Goal: Transaction & Acquisition: Download file/media

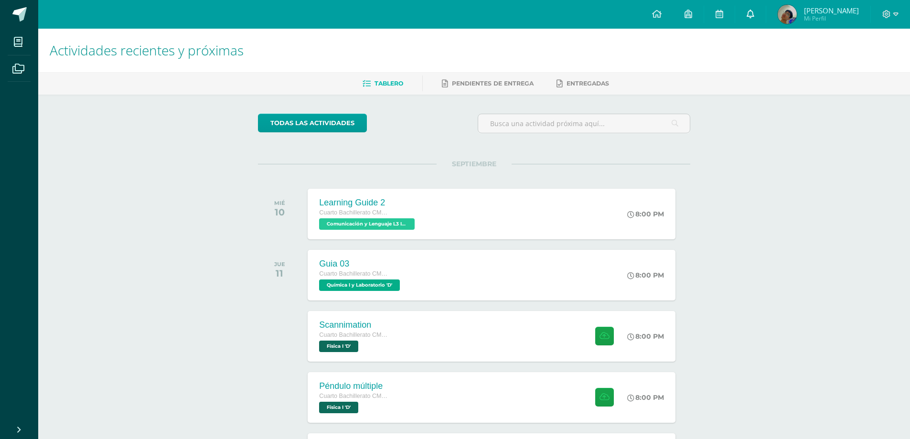
click at [754, 16] on icon at bounding box center [751, 14] width 8 height 9
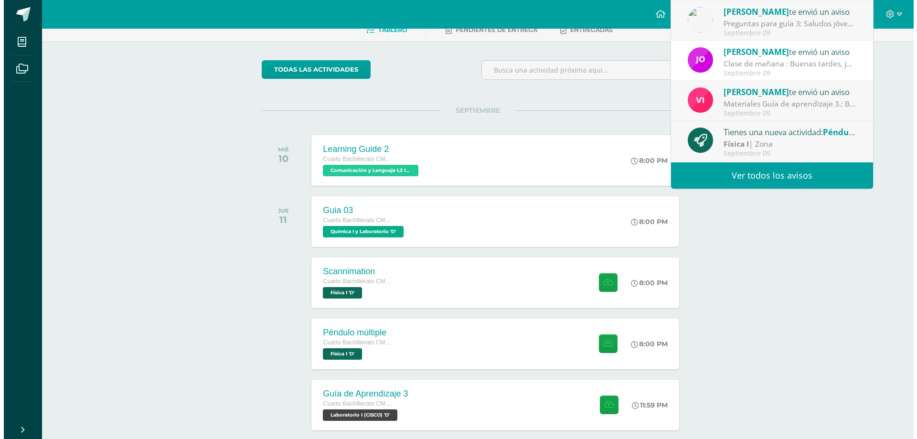
scroll to position [96, 0]
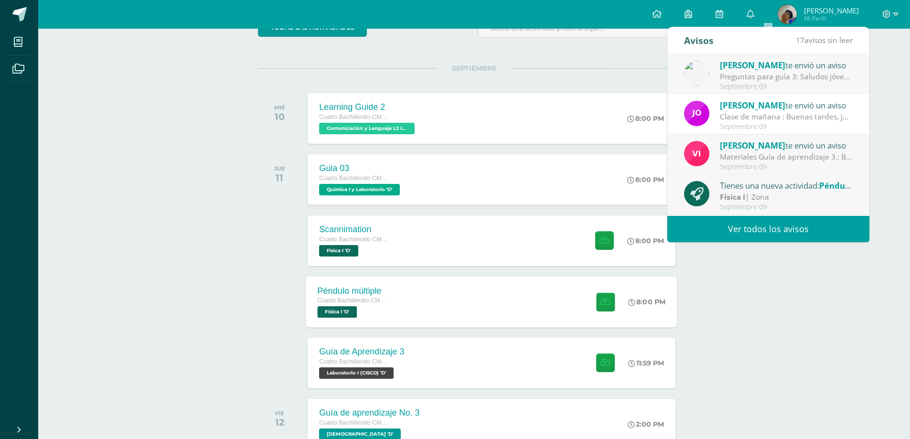
click at [457, 295] on div "Péndulo múltiple Cuarto Bachillerato CMP Bachillerato en CCLL con Orientación e…" at bounding box center [491, 301] width 371 height 51
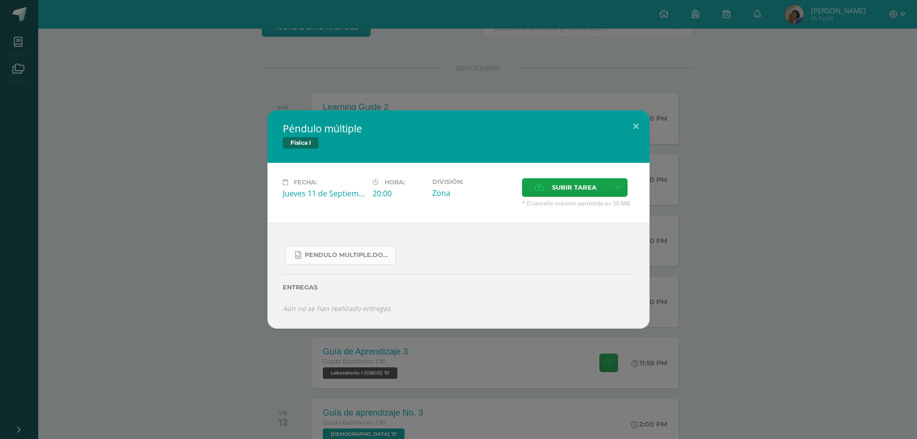
click at [373, 257] on span "Pendulo multiple.docx" at bounding box center [348, 255] width 86 height 8
drag, startPoint x: 464, startPoint y: 30, endPoint x: 485, endPoint y: 53, distance: 30.8
click at [464, 32] on div "Péndulo múltiple Física I Fecha: [DATE] Hora: 20:00 División: Zona" at bounding box center [458, 219] width 917 height 439
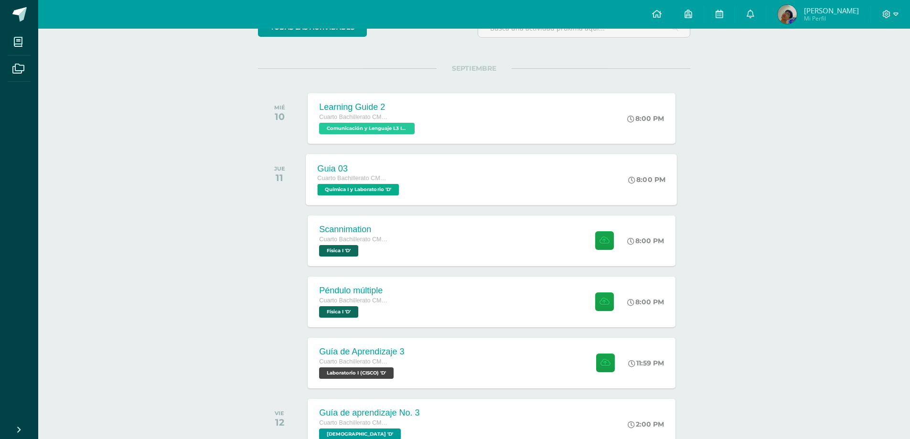
click at [402, 189] on div "Cuarto Bachillerato CMP Bachillerato en CCLL con Orientación en Computación Quí…" at bounding box center [360, 184] width 84 height 22
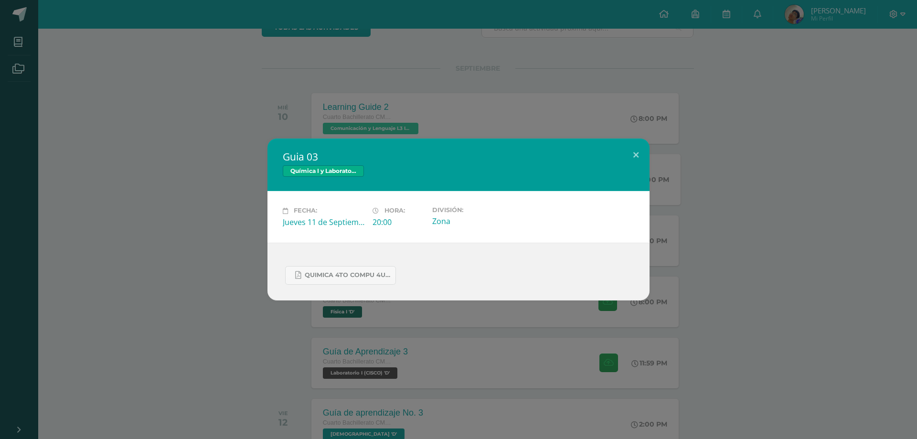
click at [677, 199] on div "Guia 03 Química I y Laboratorio Fecha: [DATE] Hora: 20:00 División: Zona" at bounding box center [459, 220] width 910 height 162
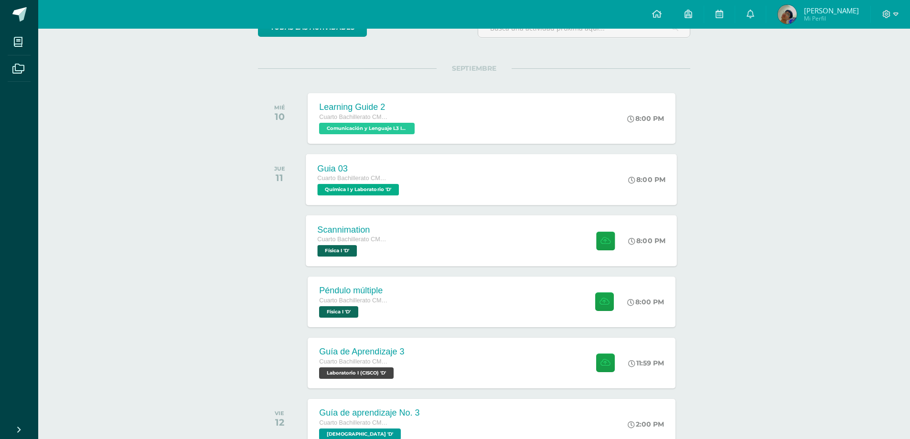
click at [508, 248] on div "Scannimation Cuarto Bachillerato CMP Bachillerato en CCLL con Orientación en Co…" at bounding box center [491, 240] width 371 height 51
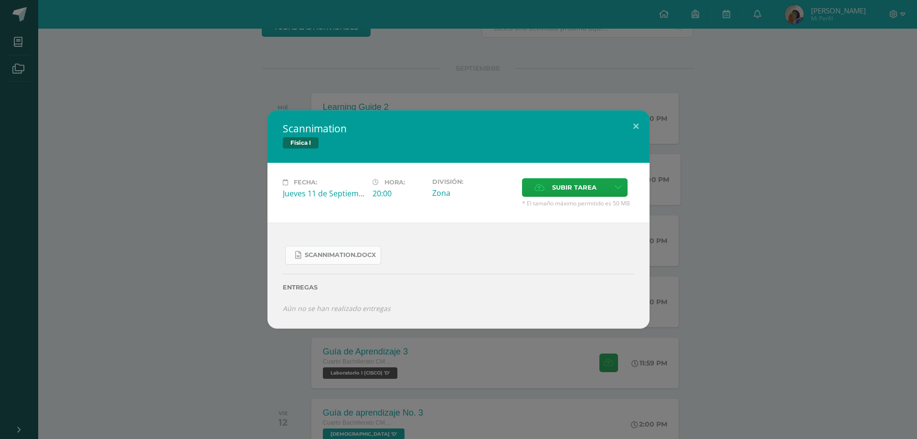
click at [364, 257] on span "Scannimation.docx" at bounding box center [340, 255] width 71 height 8
click at [240, 34] on div "Scannimation Física I Fecha: [DATE] Hora: 20:00 División: Zona Cancelar" at bounding box center [458, 219] width 917 height 439
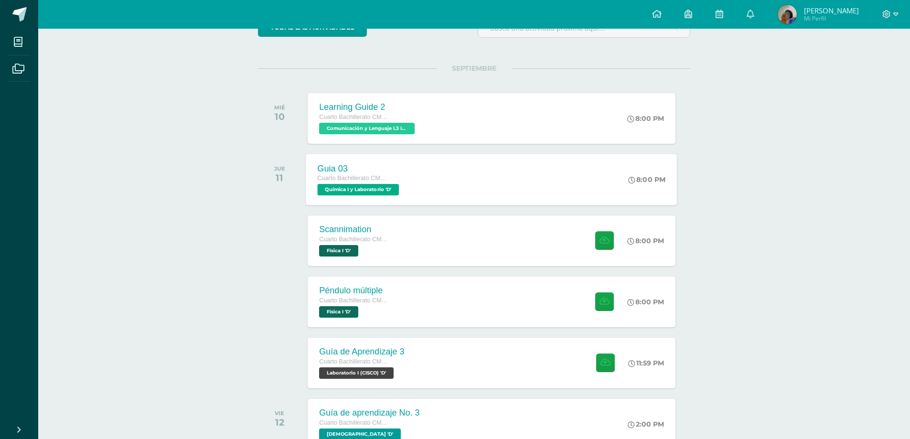
click at [395, 271] on div "SEPTIEMBRE MIÉ 10 Learning Guide 2 Cuarto Bachillerato CMP Bachillerato en CCLL…" at bounding box center [474, 443] width 432 height 750
click at [402, 248] on div "Scannimation Cuarto Bachillerato CMP Bachillerato en CCLL con Orientación en Co…" at bounding box center [491, 240] width 371 height 51
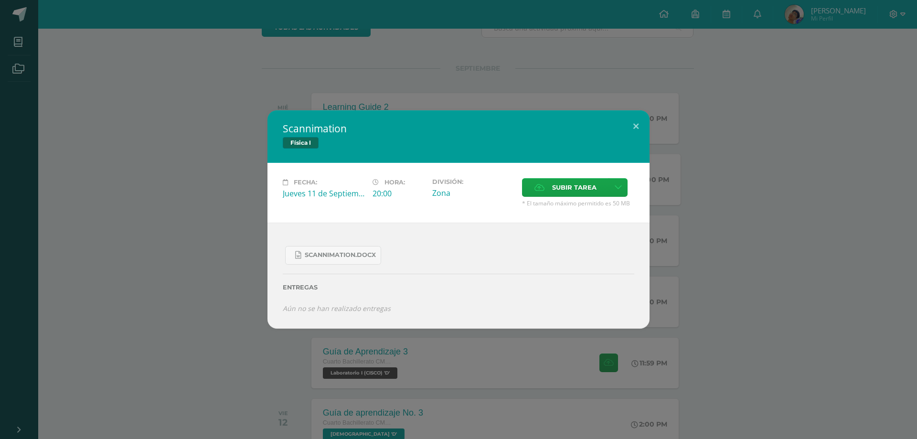
click at [747, 237] on div "Scannimation Física I Fecha: [DATE] Hora: 20:00 División: Zona Cancelar" at bounding box center [459, 219] width 910 height 218
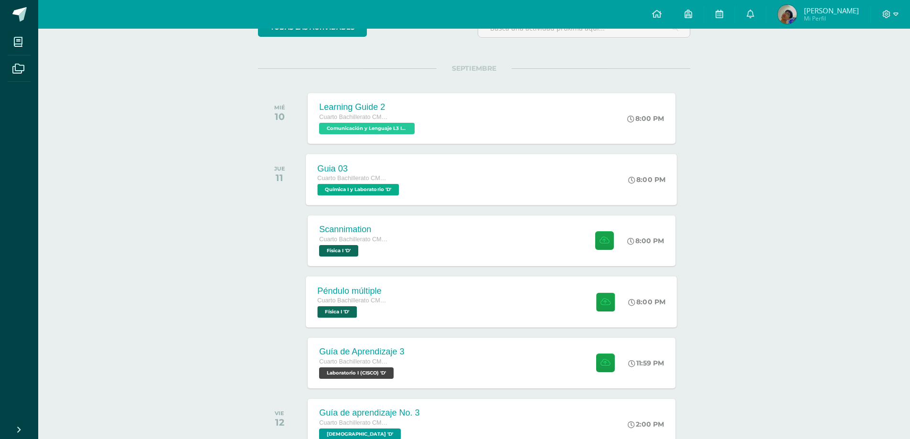
click at [573, 283] on div "Péndulo múltiple Cuarto Bachillerato CMP Bachillerato en CCLL con Orientación e…" at bounding box center [491, 301] width 371 height 51
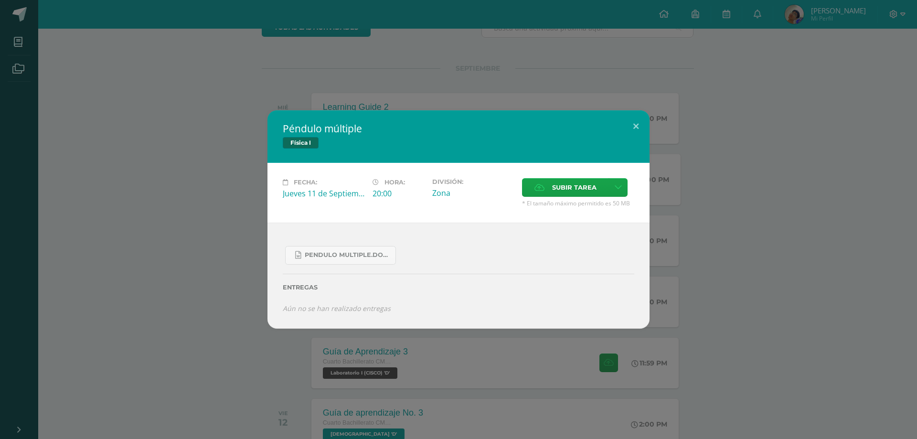
click at [743, 212] on div "Péndulo múltiple Física I Fecha: [DATE] Hora: 20:00 División: Zona" at bounding box center [459, 219] width 910 height 218
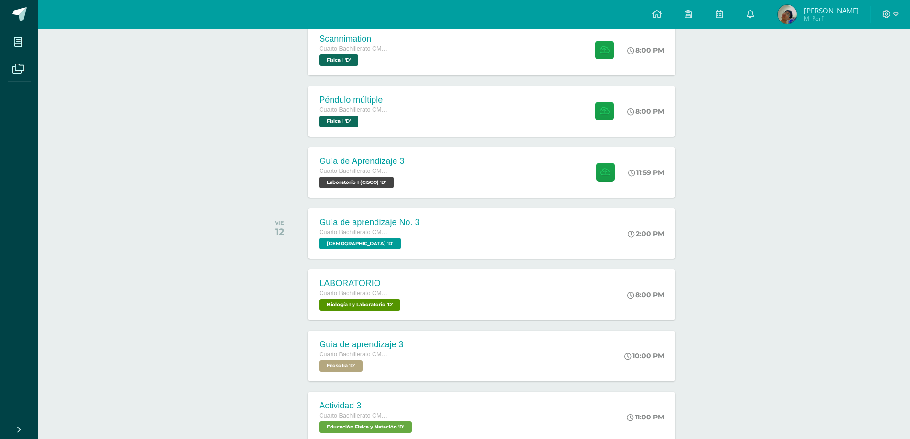
scroll to position [287, 0]
click at [489, 181] on div "Guía de Aprendizaje 3 Cuarto Bachillerato CMP Bachillerato en CCLL con Orientac…" at bounding box center [491, 171] width 371 height 51
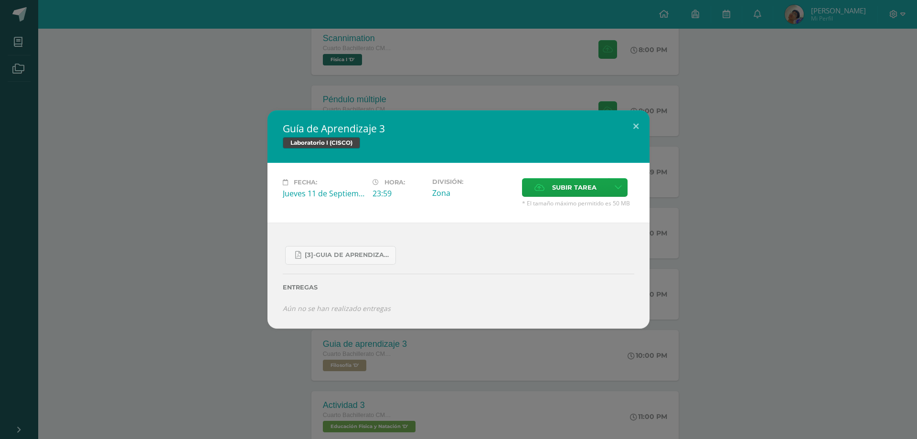
click at [724, 223] on div "Guía de Aprendizaje 3 Laboratorio I (CISCO) Fecha: [DATE] Hora: 23:59 División:" at bounding box center [459, 219] width 910 height 218
